Goal: Information Seeking & Learning: Check status

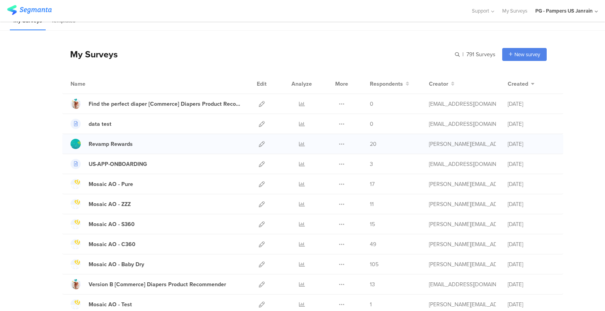
scroll to position [11, 0]
click at [453, 54] on input "text" at bounding box center [440, 54] width 110 height 13
type input "N"
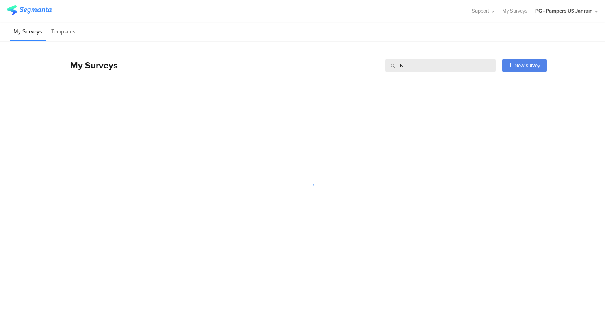
scroll to position [0, 0]
type input "F"
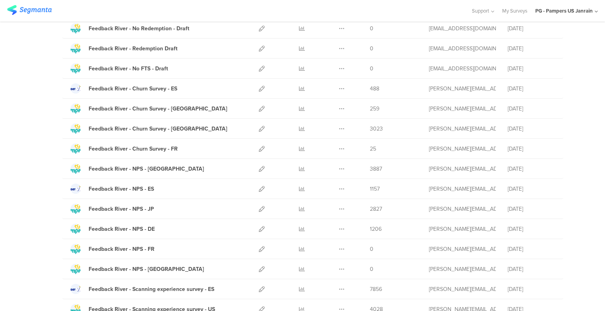
scroll to position [589, 0]
type input "Feedback River"
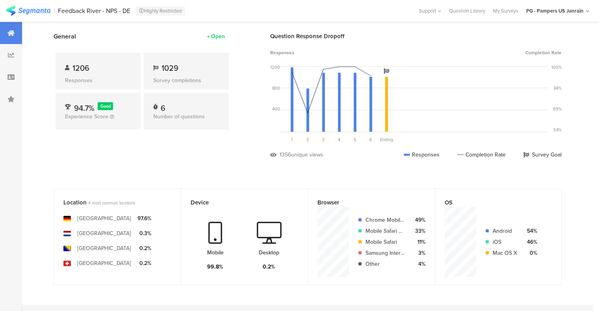
scroll to position [36, 0]
click at [12, 75] on icon at bounding box center [10, 77] width 7 height 6
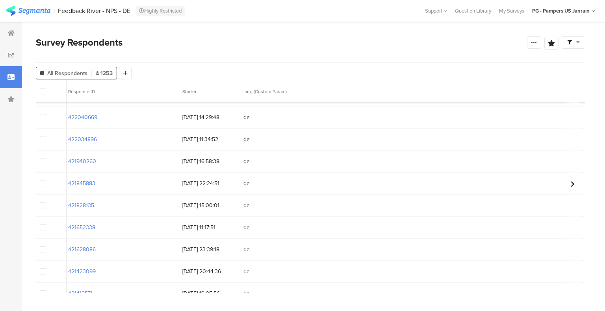
scroll to position [0, 3]
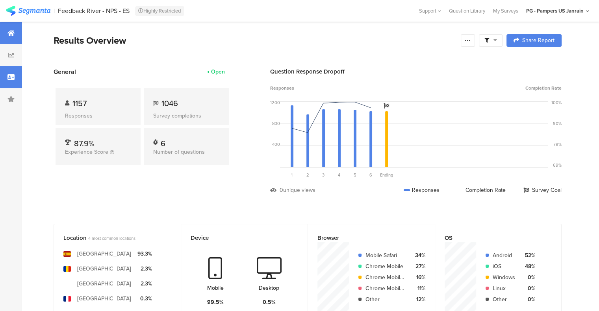
click at [9, 76] on icon at bounding box center [10, 77] width 7 height 6
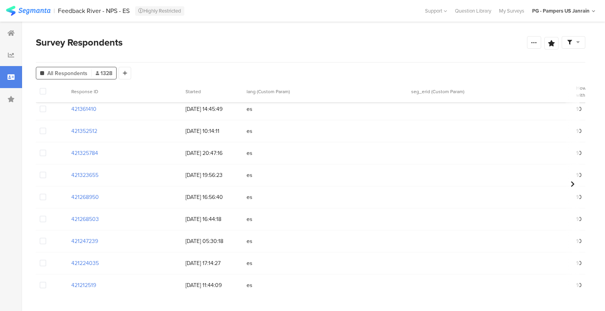
scroll to position [269, 0]
click at [207, 262] on span "13/09/2025 17:14:27" at bounding box center [211, 263] width 53 height 8
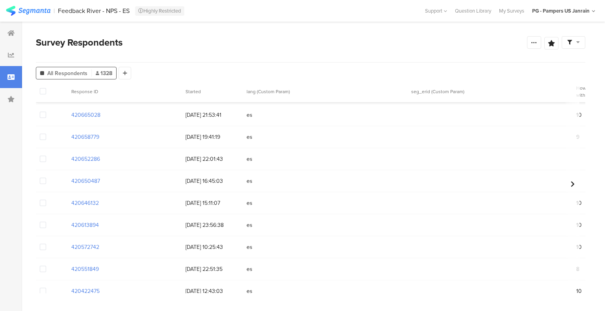
scroll to position [903, 0]
